Goal: Answer question/provide support

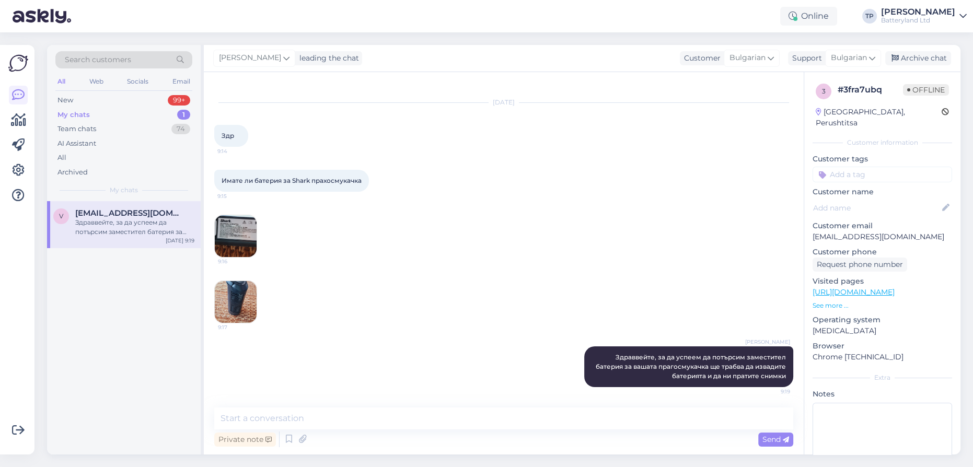
scroll to position [13, 0]
click at [97, 82] on div "Web" at bounding box center [96, 82] width 18 height 14
click at [115, 214] on span "[EMAIL_ADDRESS][DOMAIN_NAME]" at bounding box center [129, 213] width 109 height 9
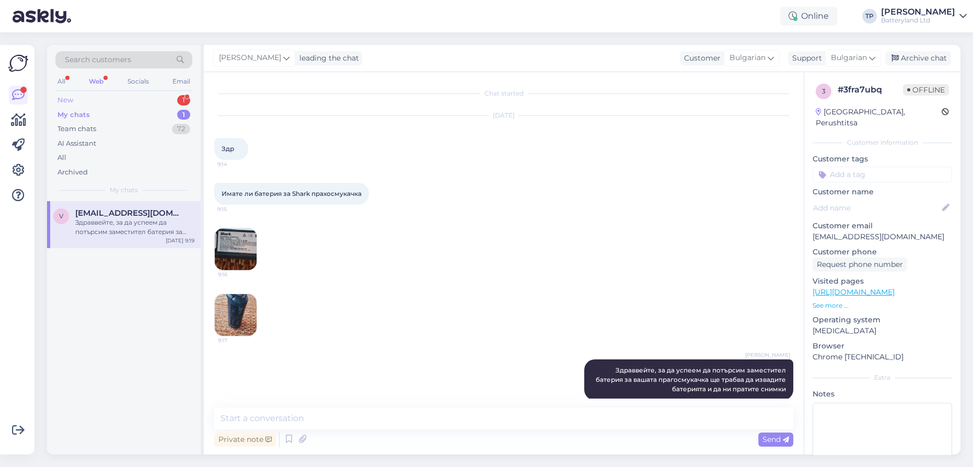
click at [152, 100] on div "New 1" at bounding box center [123, 100] width 137 height 15
click at [143, 117] on div "My chats 1" at bounding box center [123, 115] width 137 height 15
click at [143, 101] on div "New 1" at bounding box center [123, 100] width 137 height 15
click at [149, 218] on div "[PERSON_NAME][EMAIL_ADDRESS][DOMAIN_NAME] 1 Здравейте, Тази батерия : [URL][DOM…" at bounding box center [134, 223] width 119 height 28
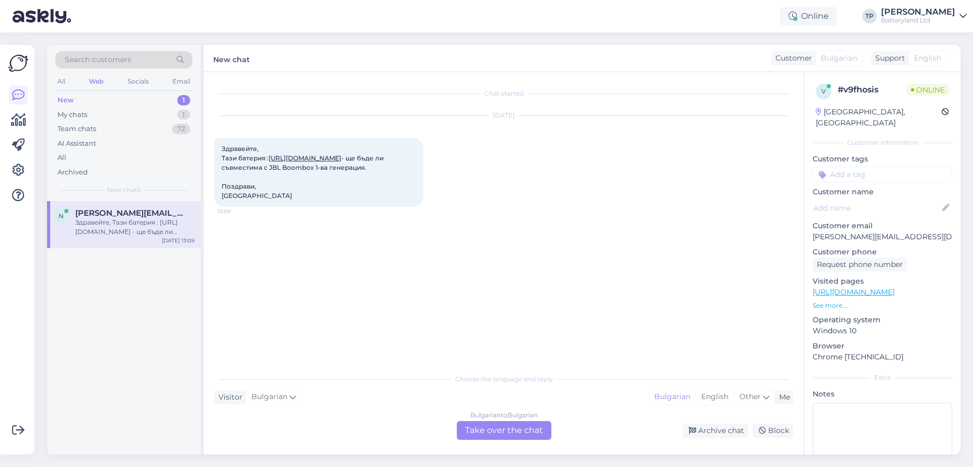
click at [341, 160] on link "[URL][DOMAIN_NAME]" at bounding box center [305, 158] width 73 height 8
click at [496, 431] on div "Bulgarian to Bulgarian Take over the chat" at bounding box center [504, 430] width 95 height 19
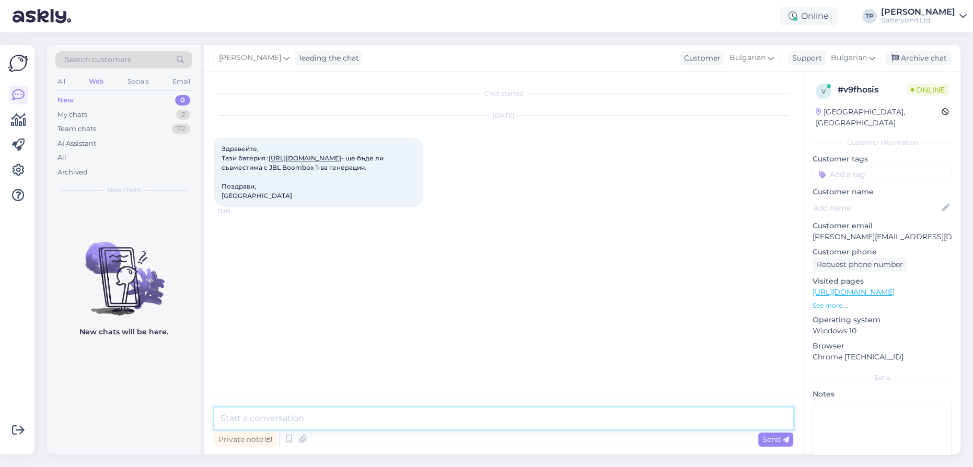
click at [346, 412] on textarea at bounding box center [503, 419] width 579 height 22
type textarea "Здравейте, тя е заместител за boombox gen 1"
